Goal: Task Accomplishment & Management: Use online tool/utility

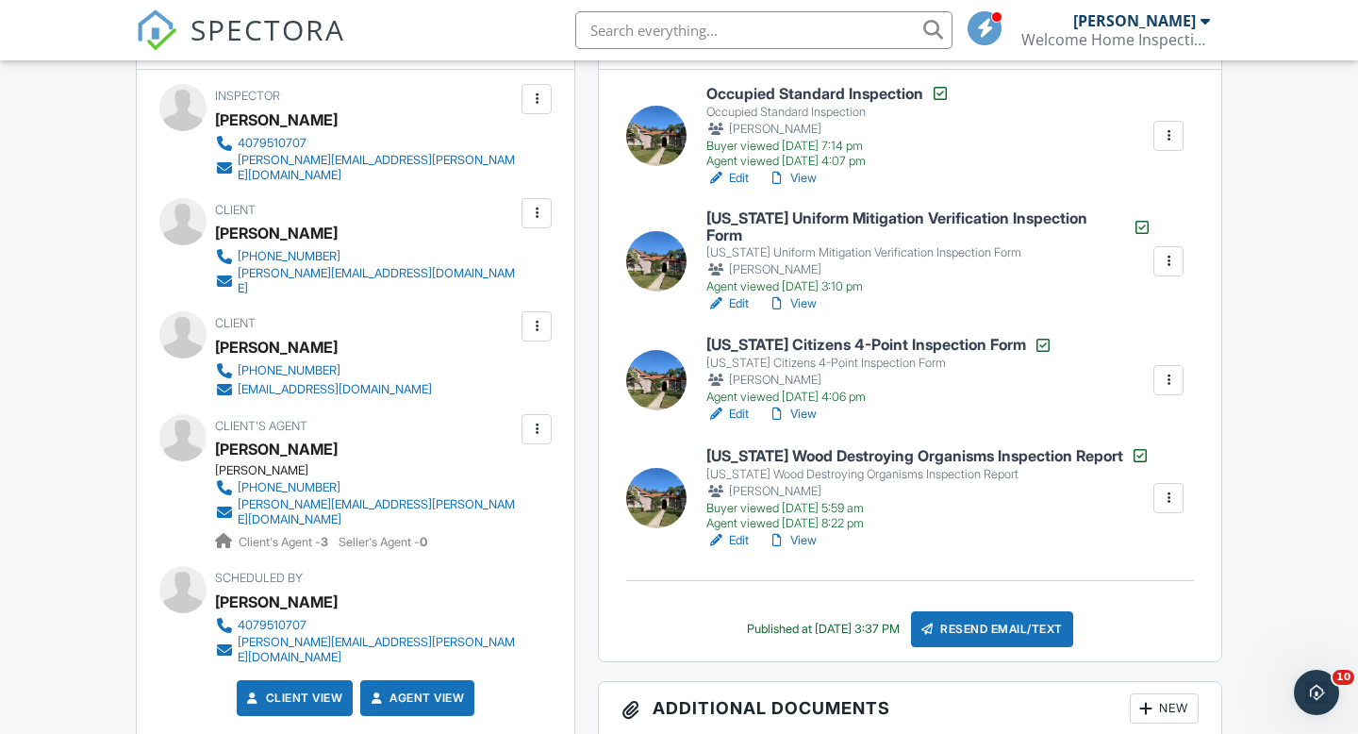
scroll to position [544, 0]
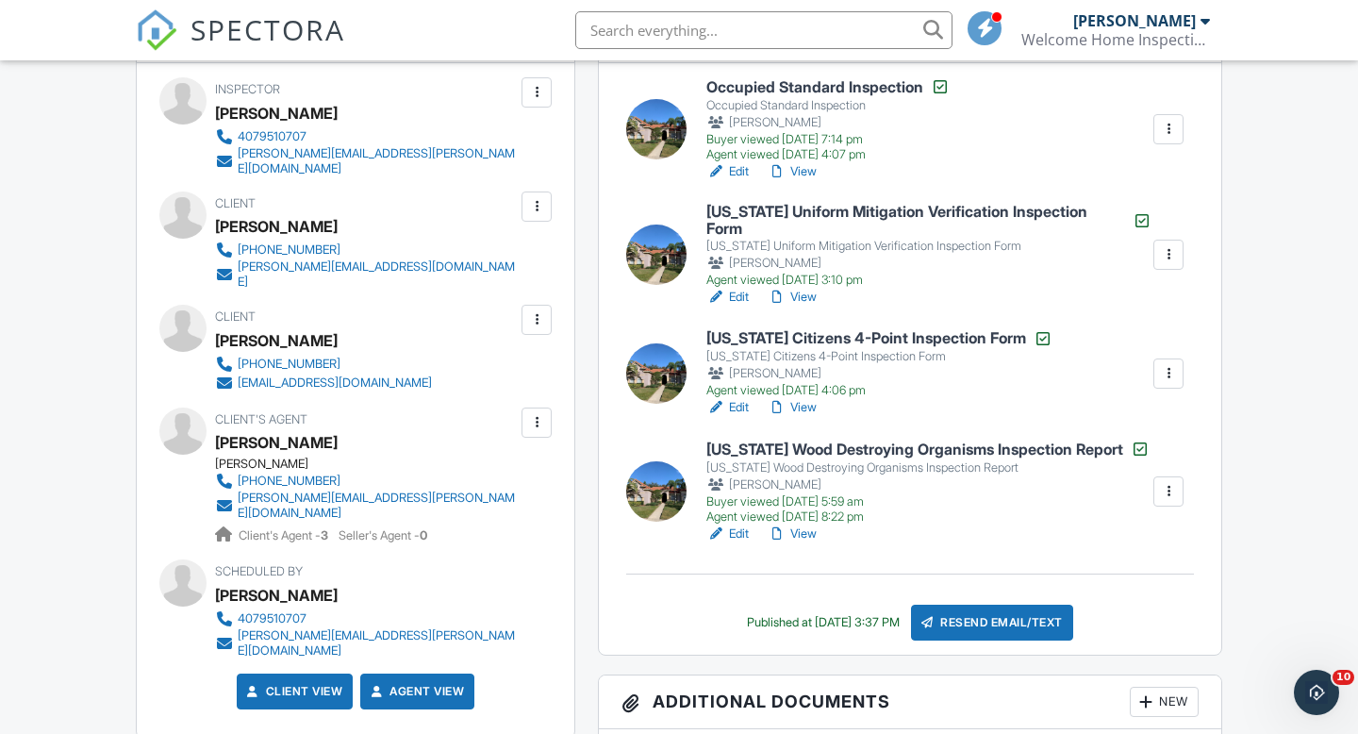
click at [1161, 254] on div at bounding box center [1168, 254] width 19 height 19
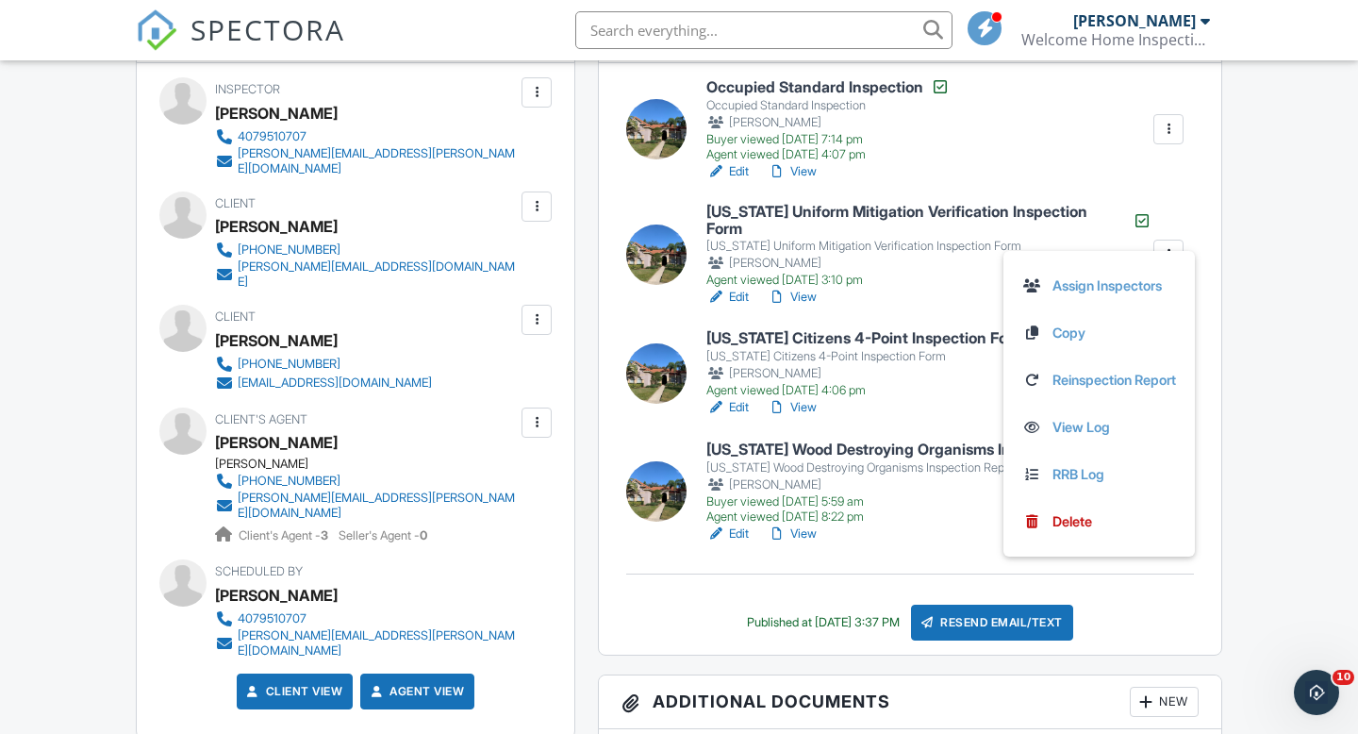
click at [815, 288] on link "View" at bounding box center [792, 297] width 49 height 19
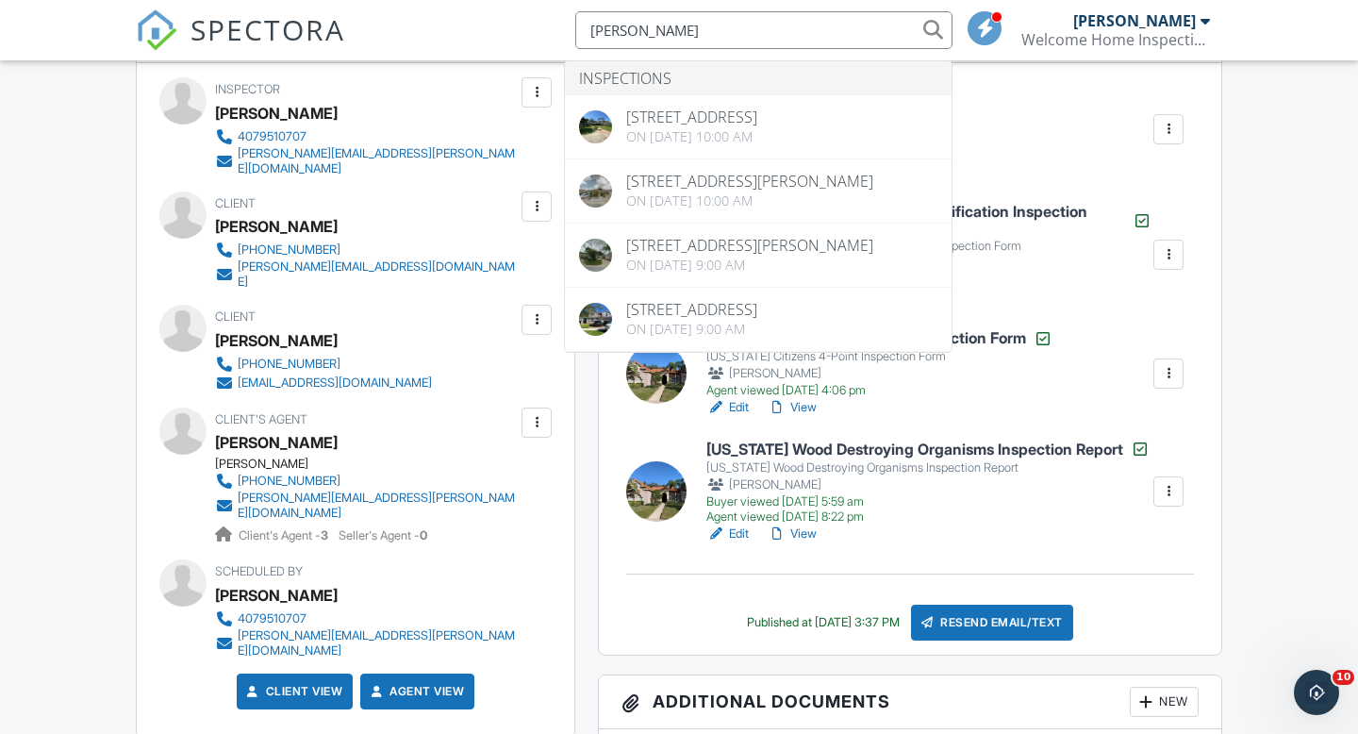
drag, startPoint x: 663, startPoint y: 32, endPoint x: 558, endPoint y: 27, distance: 104.8
click at [556, 26] on div "SPECTORA [PERSON_NAME] Inspections [STREET_ADDRESS] On [DATE] 10:00 am [STREET_…" at bounding box center [679, 30] width 1087 height 60
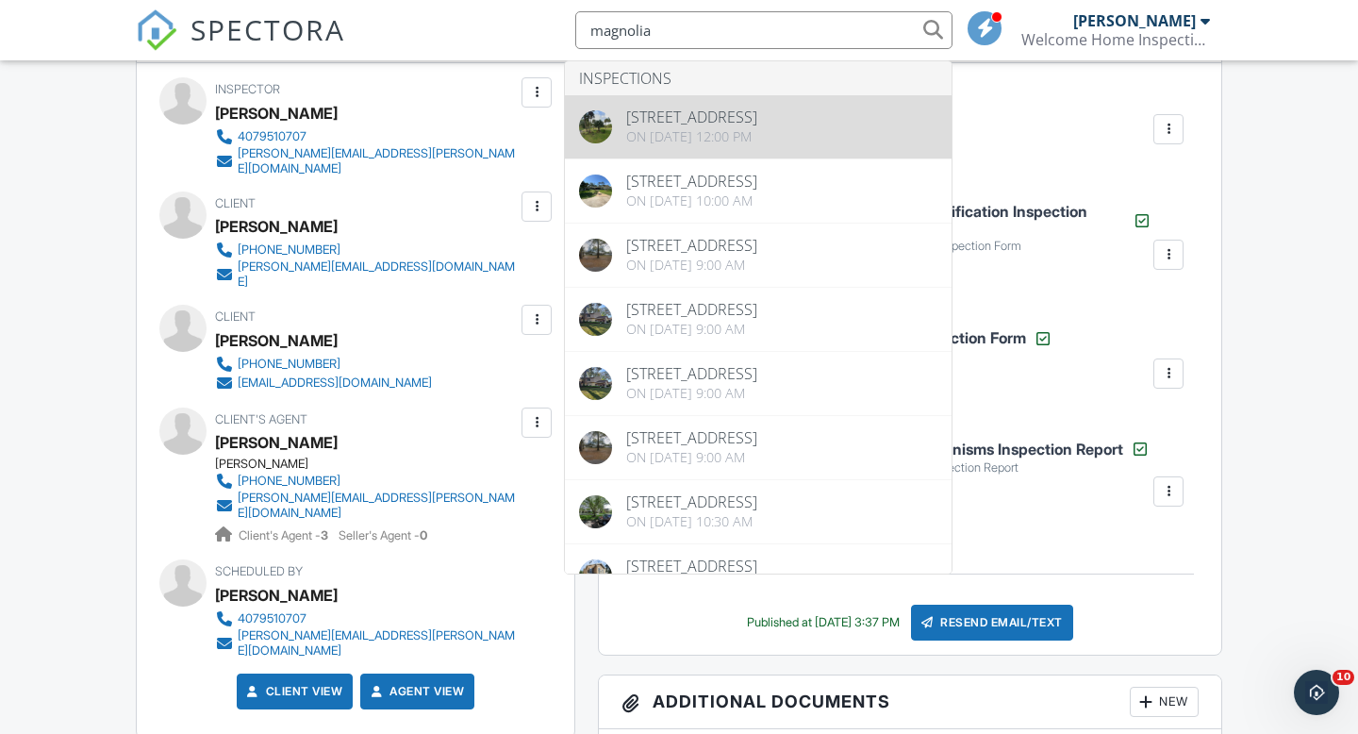
type input "magnolia"
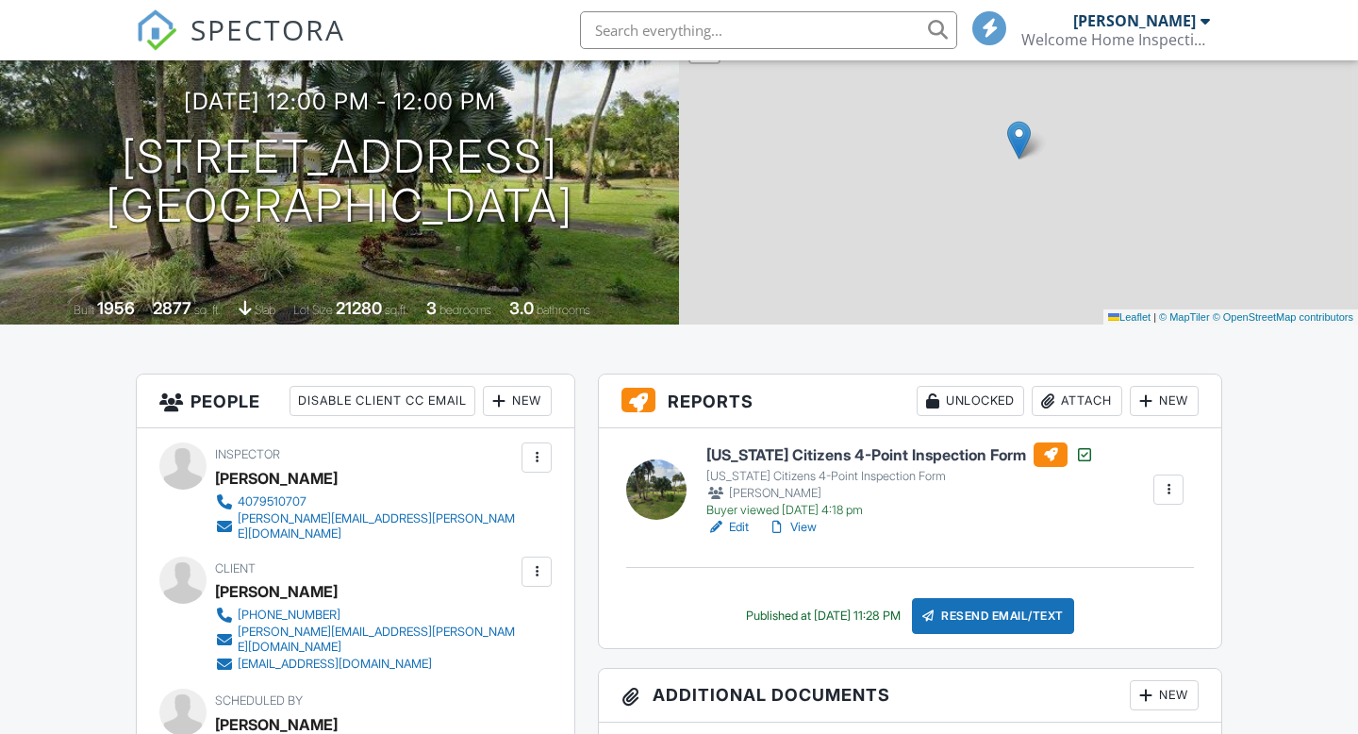
scroll to position [192, 0]
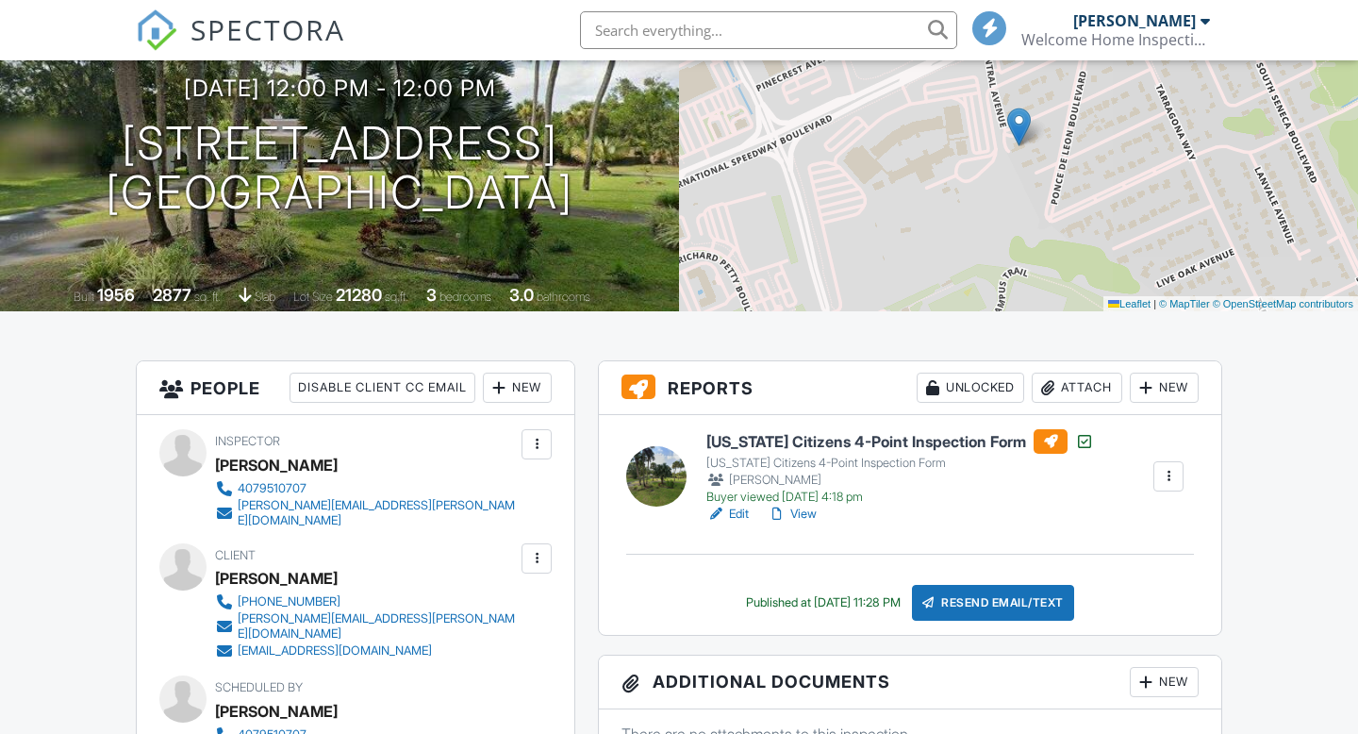
click at [1147, 391] on div at bounding box center [1146, 387] width 19 height 19
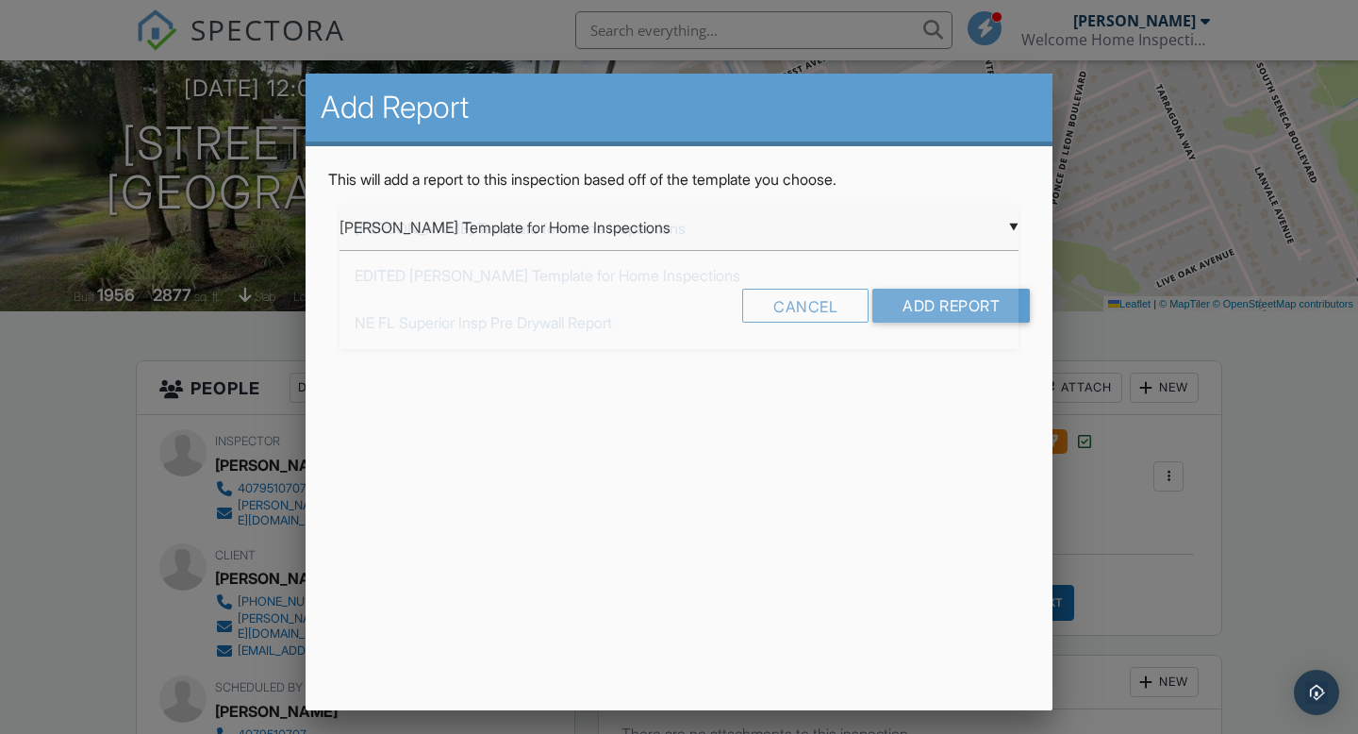
click at [724, 236] on div "▼ Ben Gromicko's Template for Home Inspections Ben Gromicko's Template for Home…" at bounding box center [679, 228] width 679 height 46
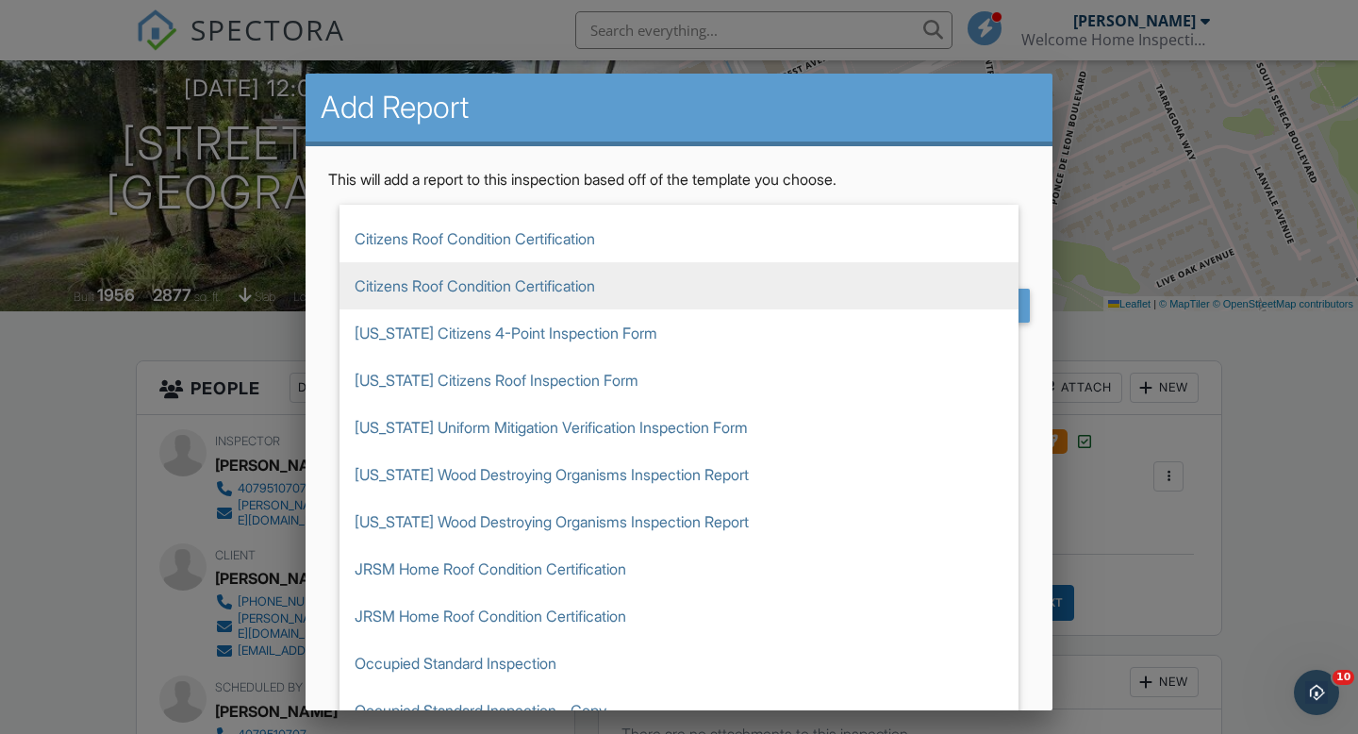
scroll to position [293, 0]
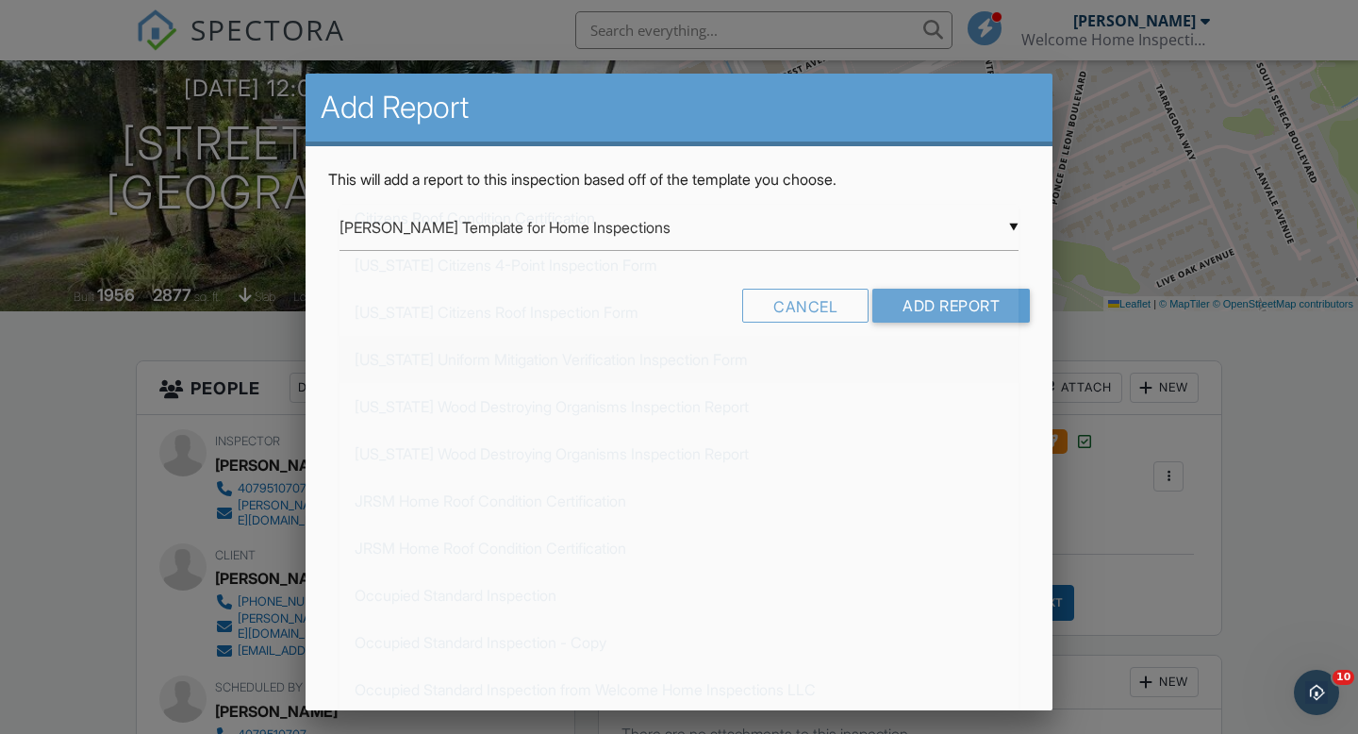
click at [480, 362] on span "[US_STATE] Uniform Mitigation Verification Inspection Form" at bounding box center [679, 359] width 679 height 47
type input "[US_STATE] Uniform Mitigation Verification Inspection Form"
click at [950, 308] on input "Add Report" at bounding box center [952, 306] width 158 height 34
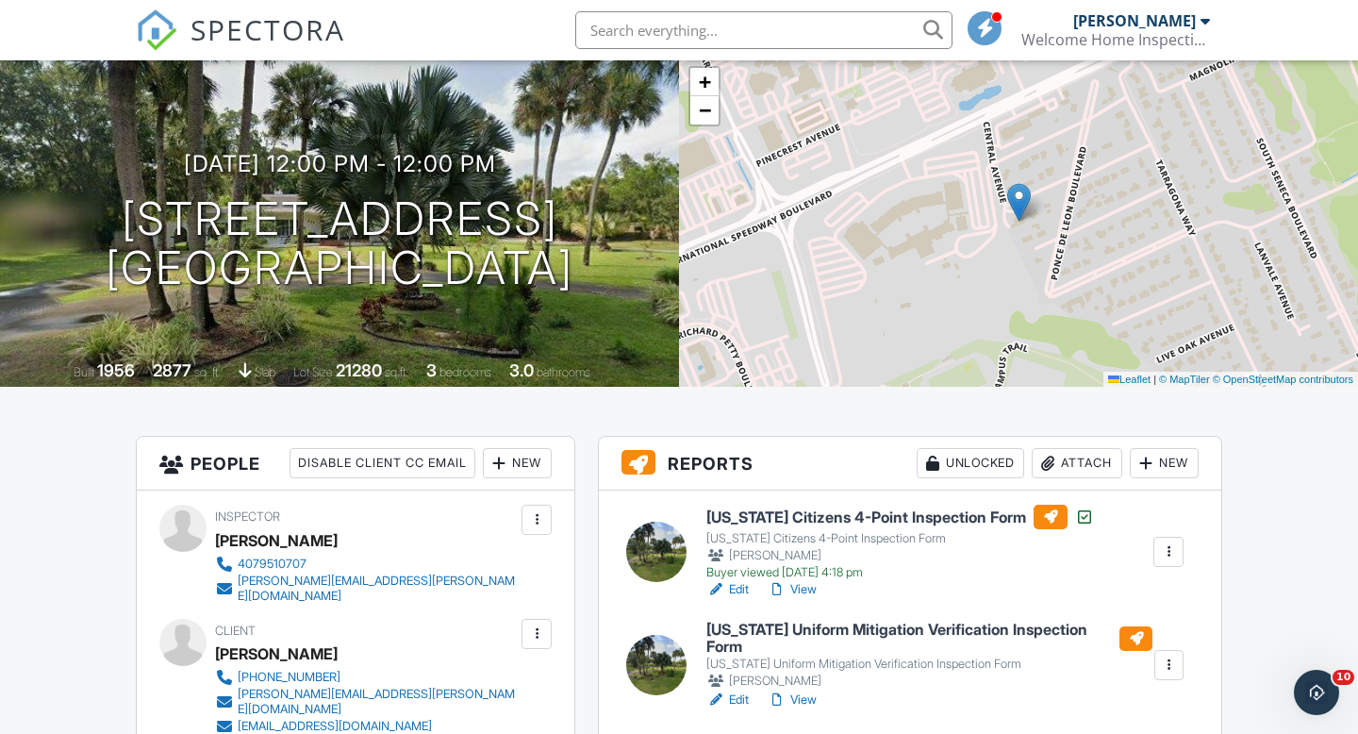
scroll to position [115, 0]
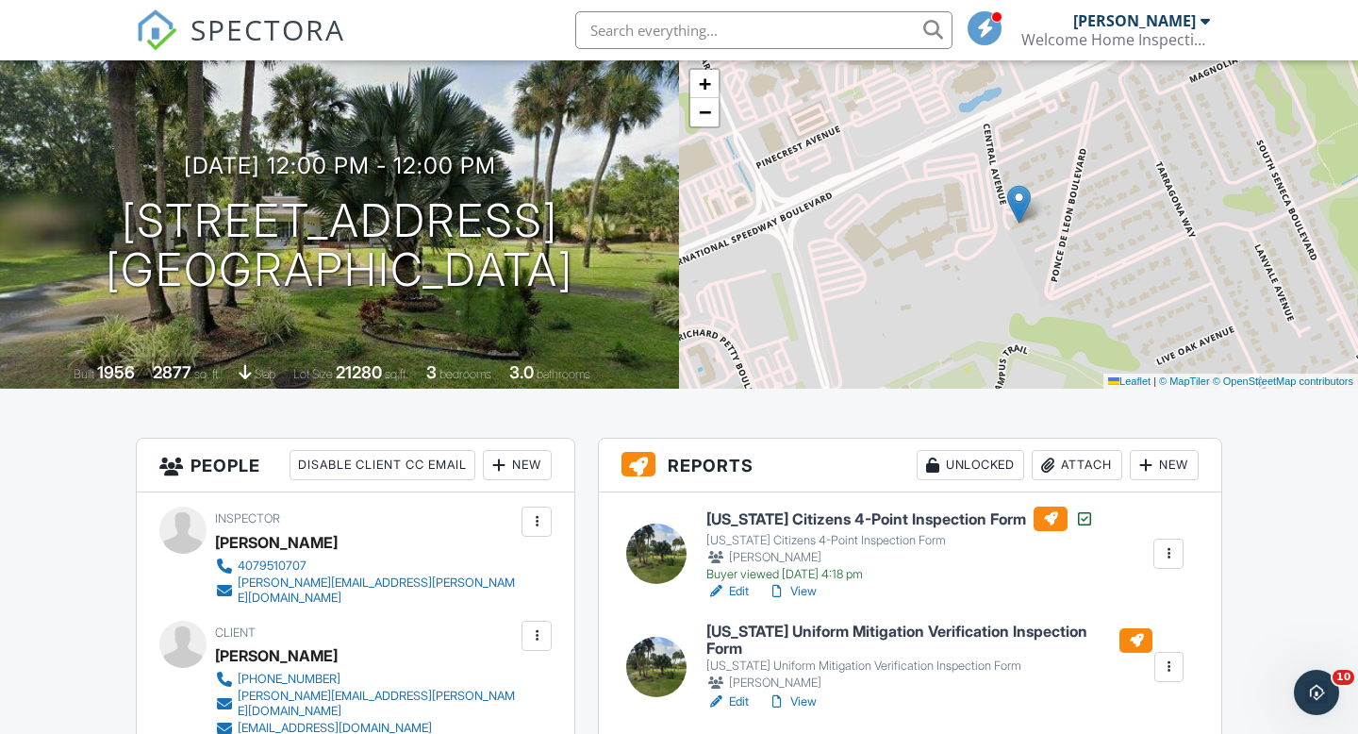
click at [741, 692] on link "Edit" at bounding box center [728, 701] width 42 height 19
